Goal: Task Accomplishment & Management: Manage account settings

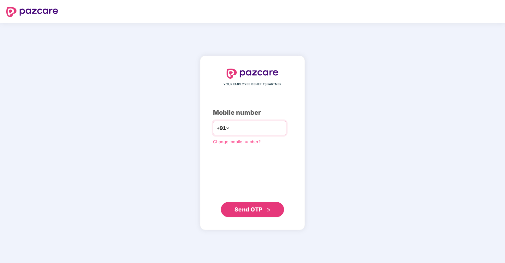
click at [247, 126] on input "number" at bounding box center [257, 128] width 52 height 10
type input "**********"
click at [256, 214] on button "Send OTP" at bounding box center [252, 208] width 63 height 15
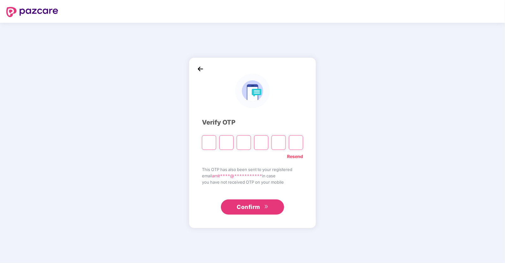
type input "*"
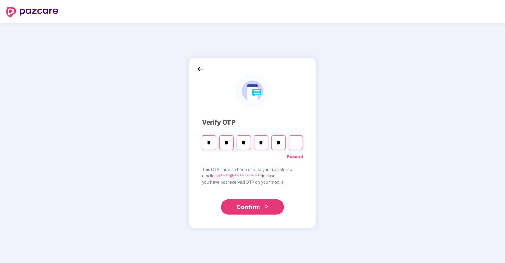
type input "*"
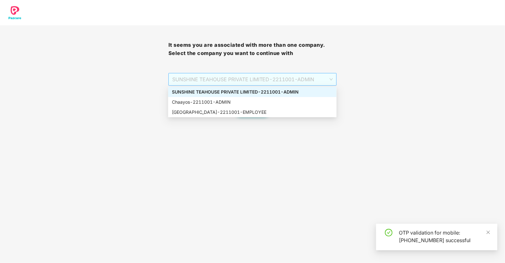
click at [290, 80] on span "SUNSHINE TEAHOUSE PRIVATE LIMITED - 2211001 - ADMIN" at bounding box center [252, 79] width 161 height 12
click at [232, 101] on div "Chaayos - 2211001 - ADMIN" at bounding box center [252, 102] width 161 height 7
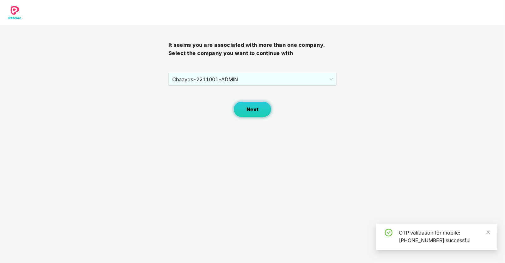
click at [258, 109] on button "Next" at bounding box center [252, 109] width 38 height 16
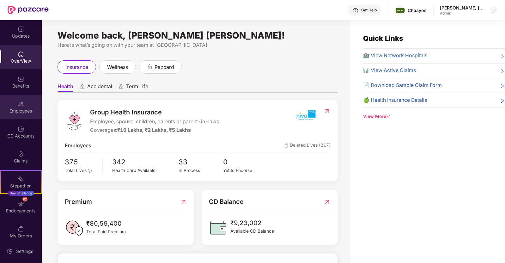
click at [22, 107] on div "Employees" at bounding box center [21, 107] width 42 height 24
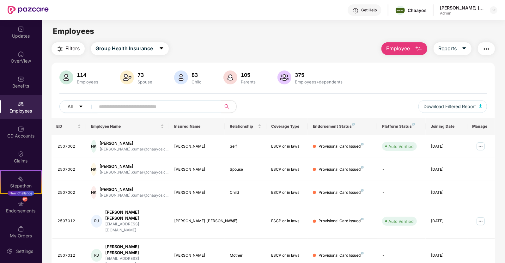
click at [128, 112] on span at bounding box center [156, 106] width 129 height 13
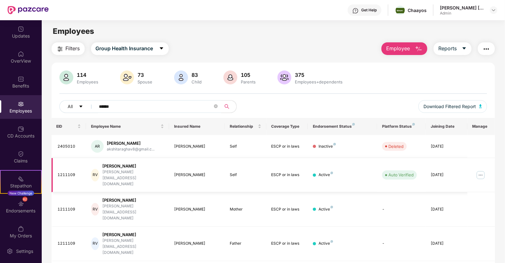
type input "******"
click at [476, 170] on img at bounding box center [480, 175] width 10 height 10
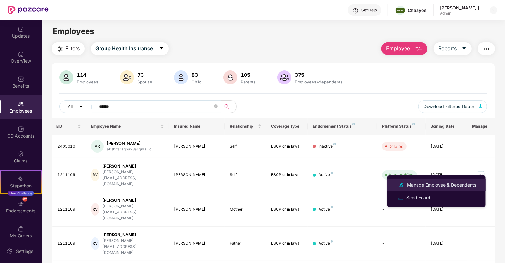
click at [426, 182] on div "Manage Employee & Dependents" at bounding box center [441, 184] width 72 height 7
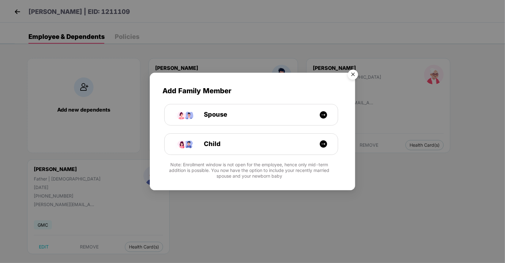
click at [354, 75] on img "Close" at bounding box center [353, 76] width 18 height 18
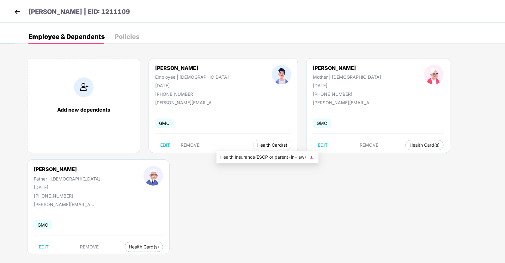
click at [257, 144] on span "Health Card(s)" at bounding box center [272, 144] width 30 height 3
click at [269, 157] on span "Health Insurance(ESCP or parent-in-law)" at bounding box center [267, 156] width 94 height 7
